Goal: Information Seeking & Learning: Find specific fact

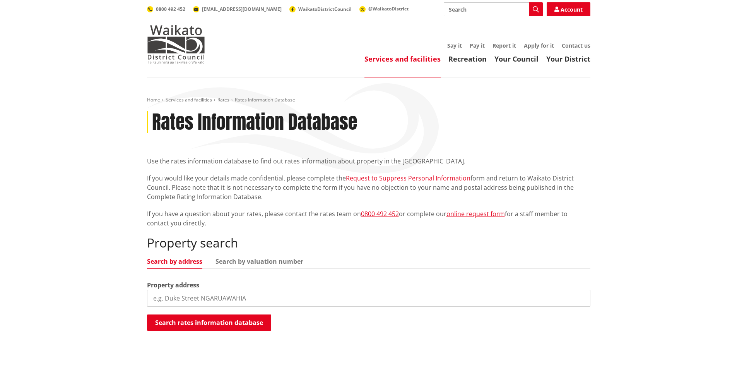
scroll to position [77, 0]
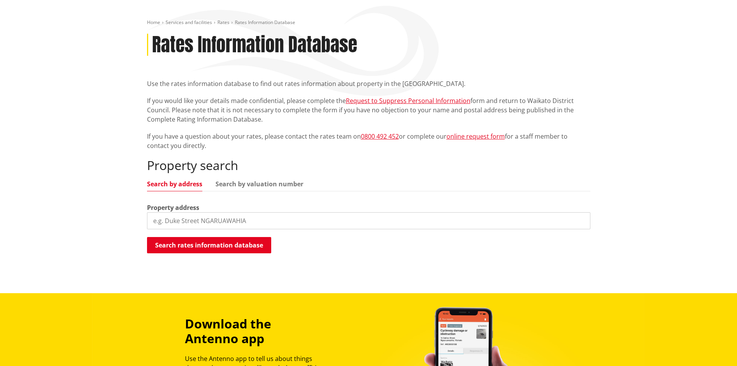
click at [200, 220] on input "search" at bounding box center [368, 220] width 443 height 17
type input "192 hauroto"
click at [241, 246] on button "Search rates information database" at bounding box center [209, 245] width 124 height 16
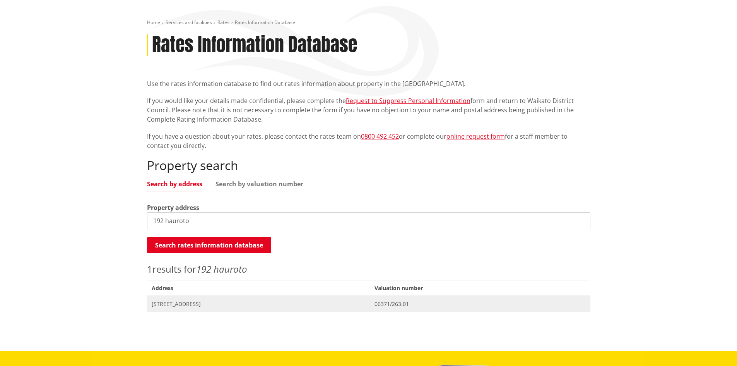
click at [194, 303] on span "[STREET_ADDRESS]" at bounding box center [259, 304] width 214 height 8
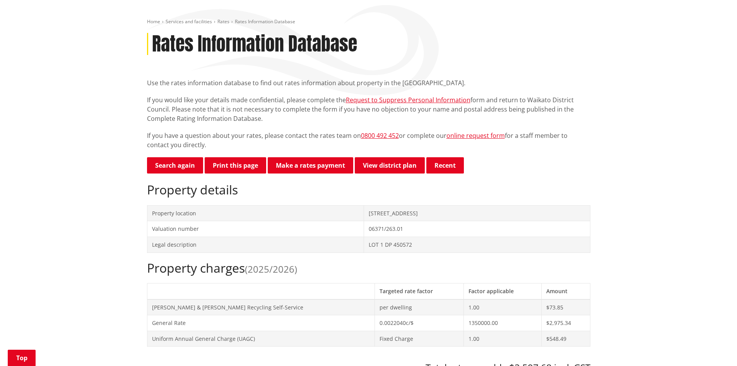
scroll to position [155, 0]
